Goal: Transaction & Acquisition: Purchase product/service

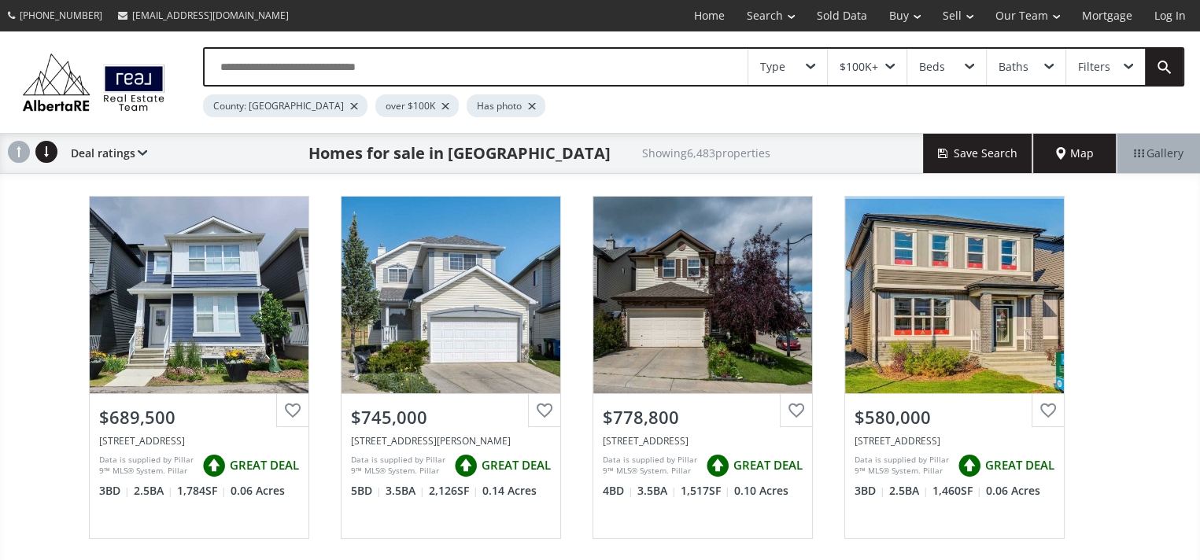
click at [809, 65] on span at bounding box center [810, 67] width 9 height 6
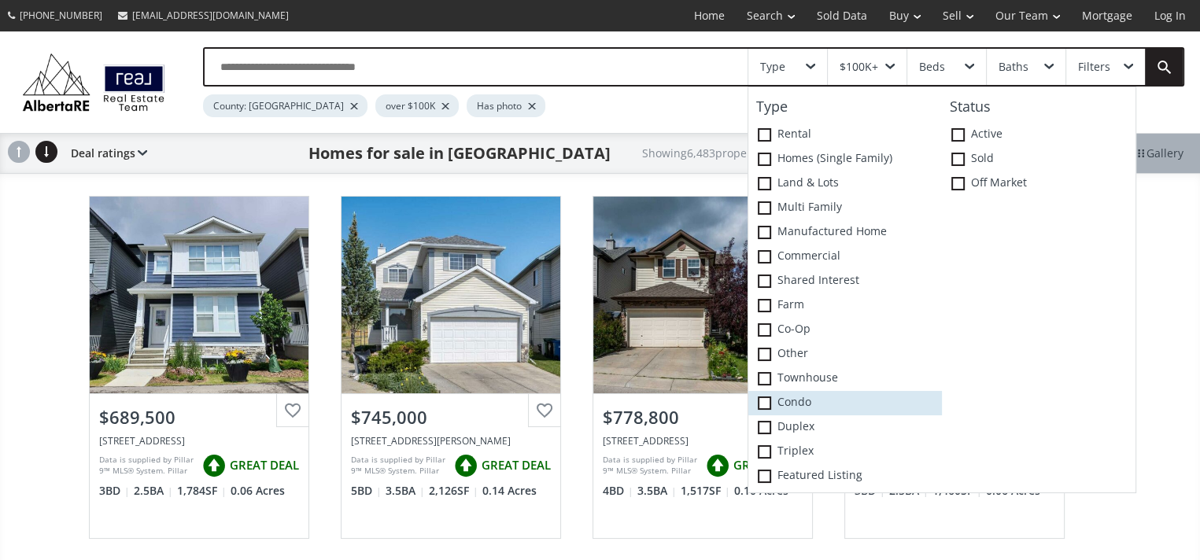
click at [782, 397] on label "Condo" at bounding box center [845, 403] width 194 height 24
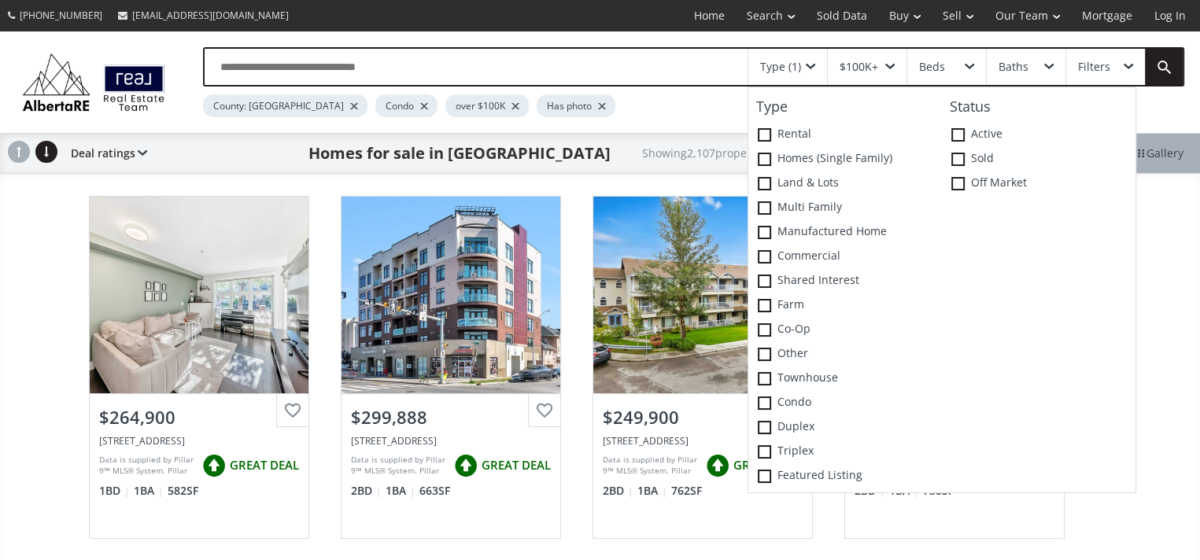
click at [894, 64] on span at bounding box center [889, 67] width 9 height 6
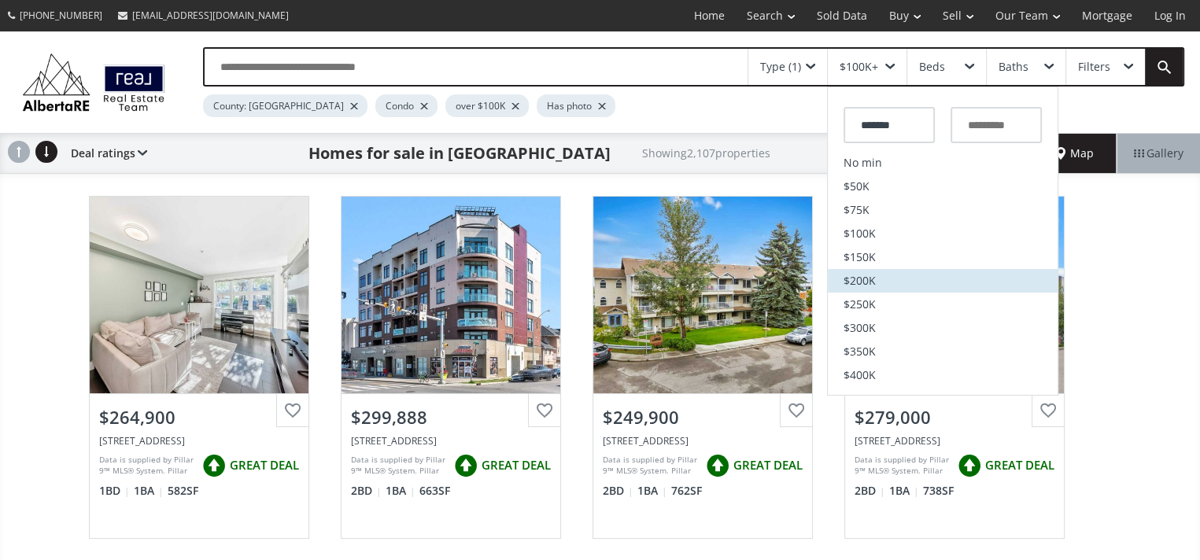
click at [887, 273] on li "$200K" at bounding box center [943, 281] width 230 height 24
type input "*******"
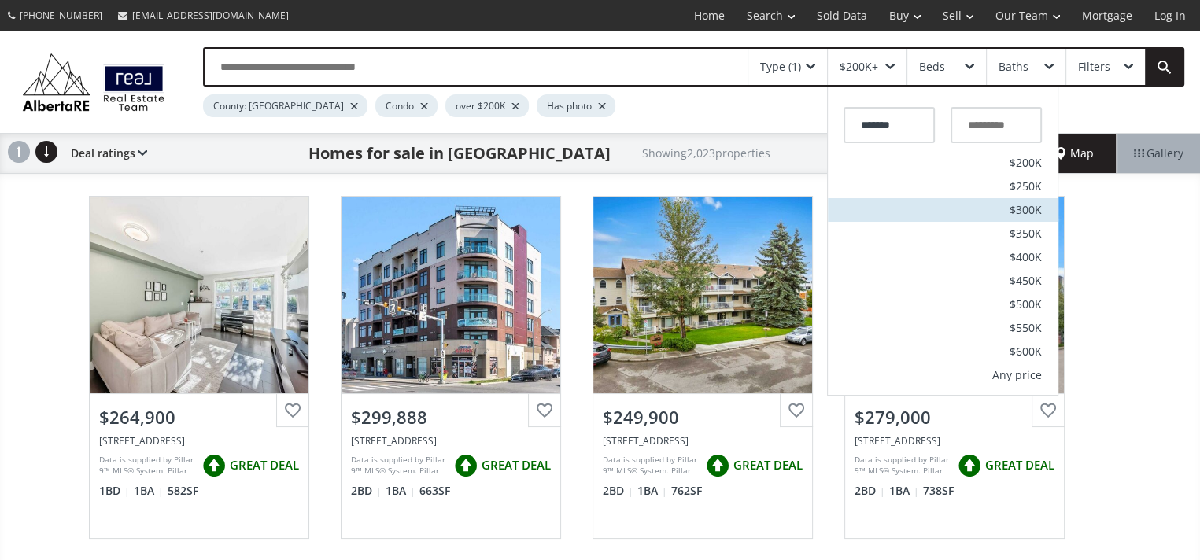
click at [985, 208] on li "$300K" at bounding box center [943, 210] width 230 height 24
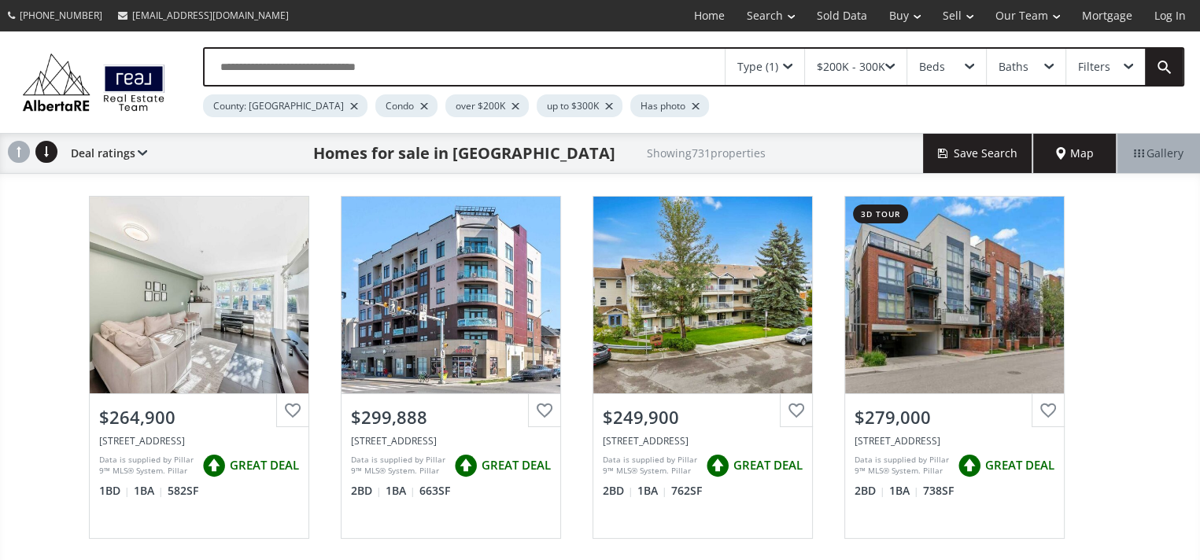
click at [967, 68] on span at bounding box center [969, 67] width 9 height 6
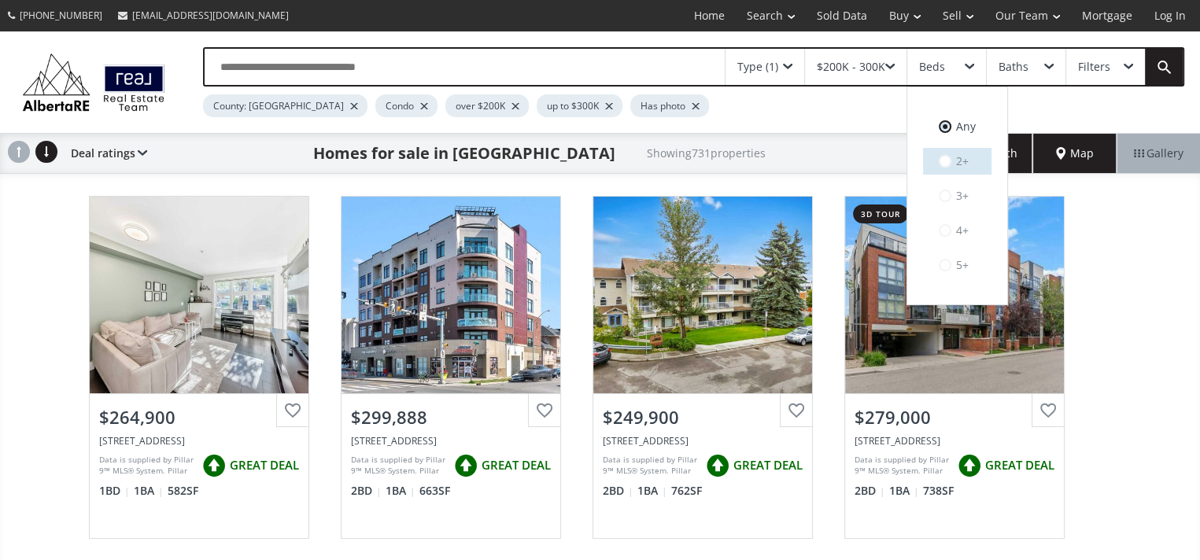
click at [968, 155] on label "2+" at bounding box center [957, 161] width 68 height 27
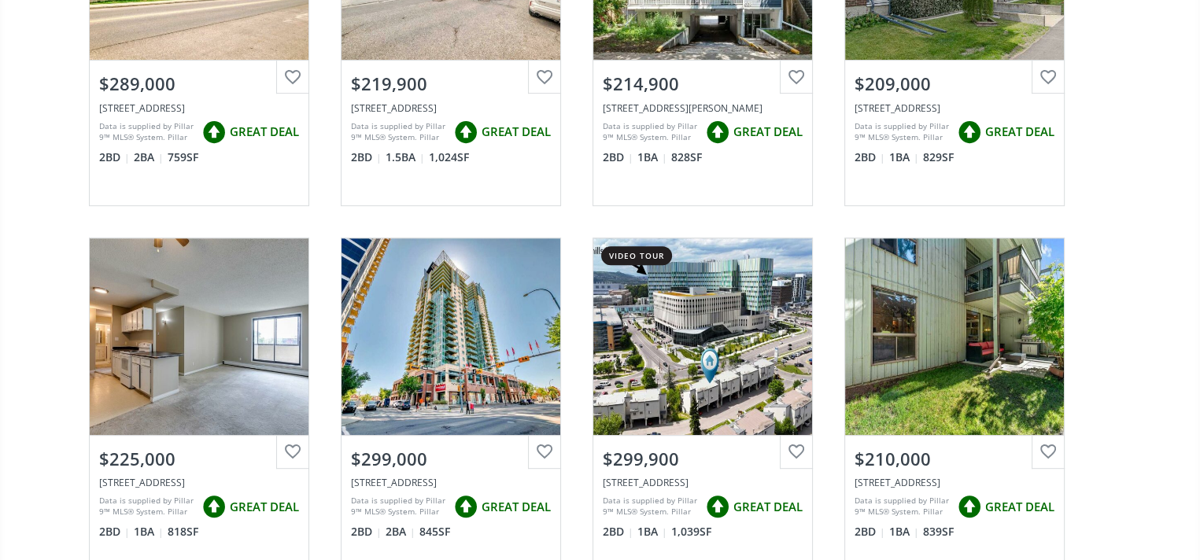
scroll to position [787, 0]
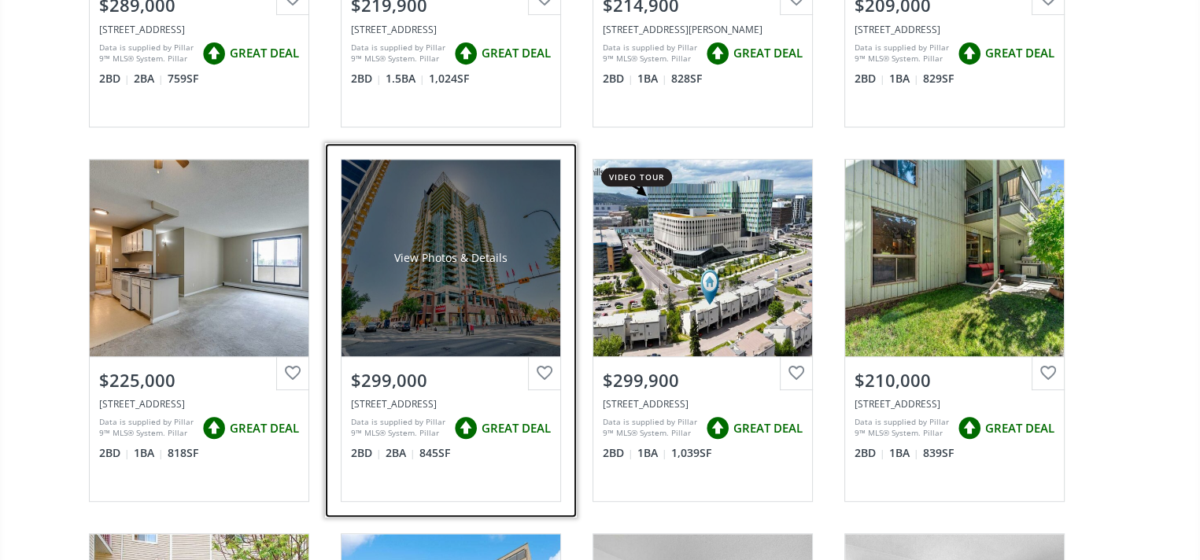
click at [479, 265] on div "View Photos & Details" at bounding box center [451, 258] width 219 height 197
